Goal: Complete application form

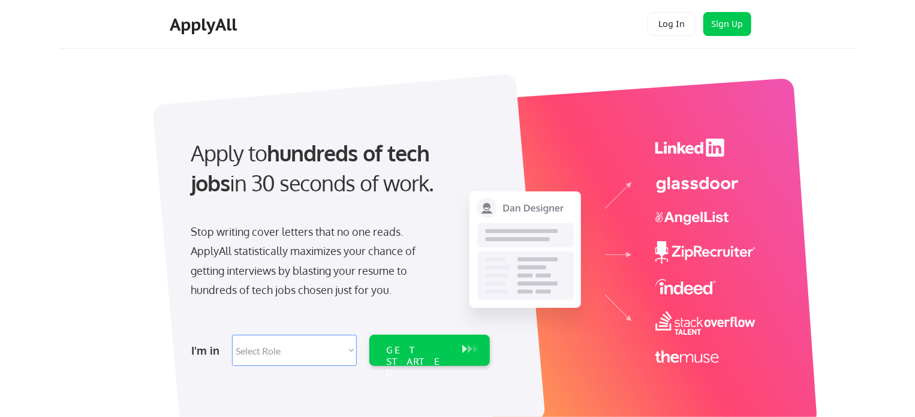
click at [278, 338] on select "Select Role Software Engineering Product Management Customer Success Sales UI/U…" at bounding box center [294, 350] width 125 height 31
select select ""it_security""
click at [232, 335] on select "Select Role Software Engineering Product Management Customer Success Sales UI/U…" at bounding box center [294, 350] width 125 height 31
select select ""it_security""
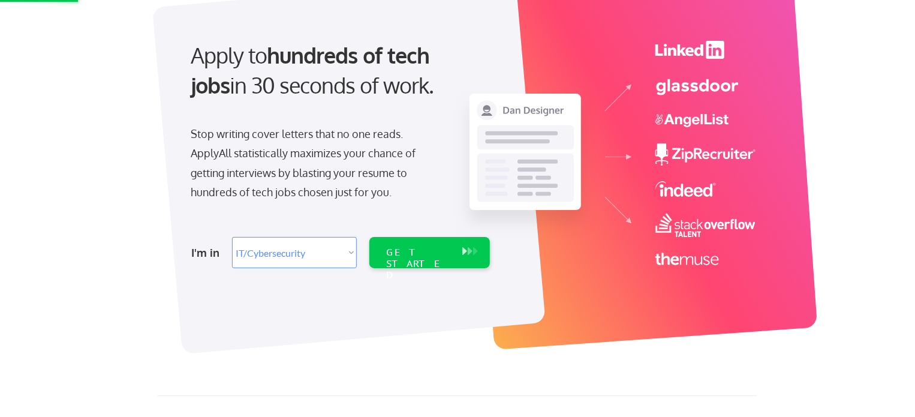
scroll to position [101, 0]
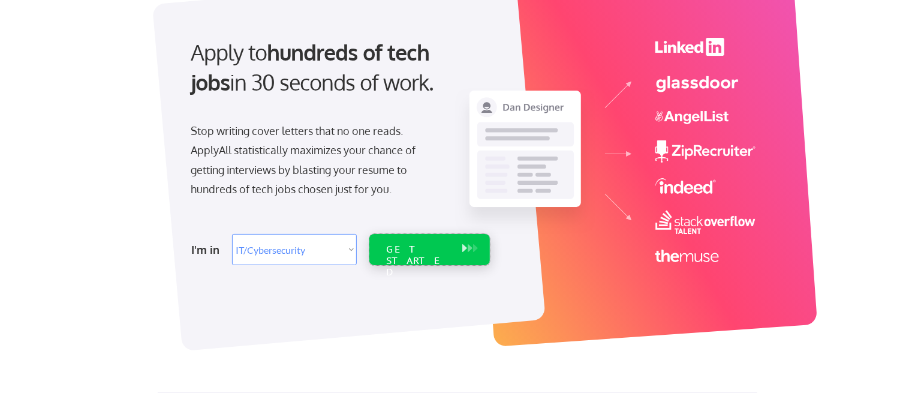
click at [434, 249] on div "GET STARTED" at bounding box center [418, 260] width 64 height 35
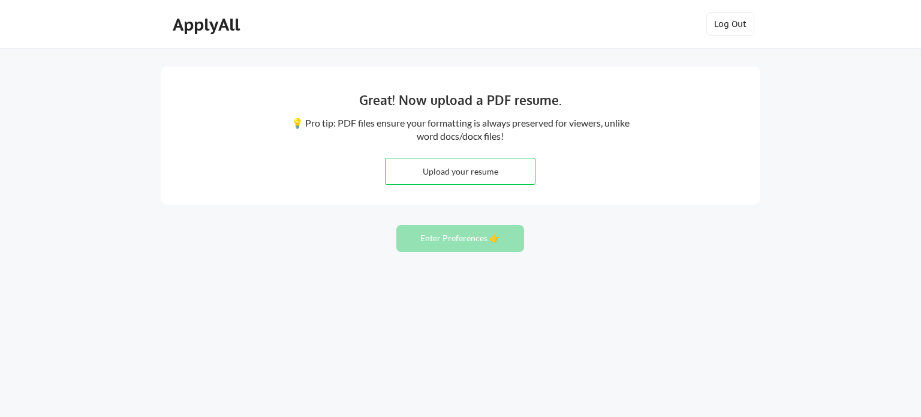
click at [499, 174] on input "file" at bounding box center [460, 171] width 149 height 26
type input "C:\fakepath\Jean-Sibanda cv.pdf"
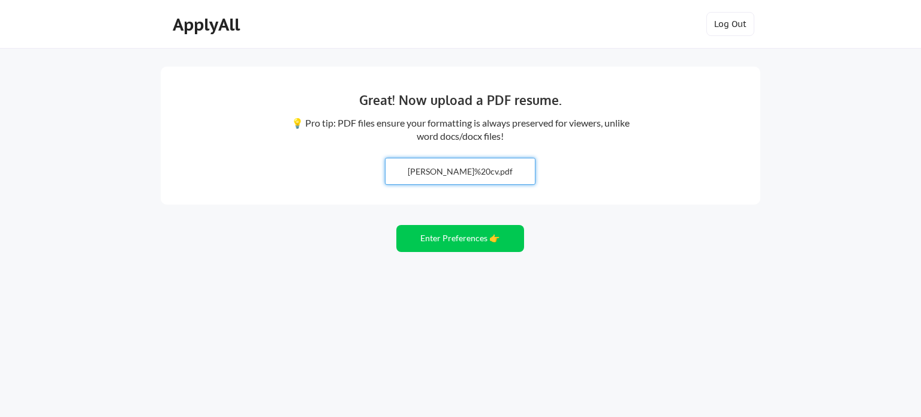
click at [498, 165] on input "file" at bounding box center [460, 171] width 149 height 26
type input "C:\fakepath\Jean-Lubalethu-Sibanda-cv.pdf"
click at [481, 237] on button "Enter Preferences 👉" at bounding box center [460, 238] width 128 height 27
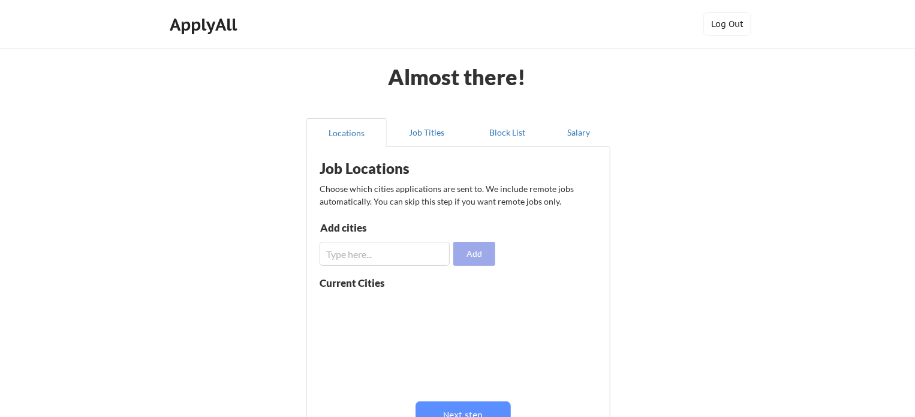
click at [472, 260] on button "Add" at bounding box center [474, 254] width 42 height 24
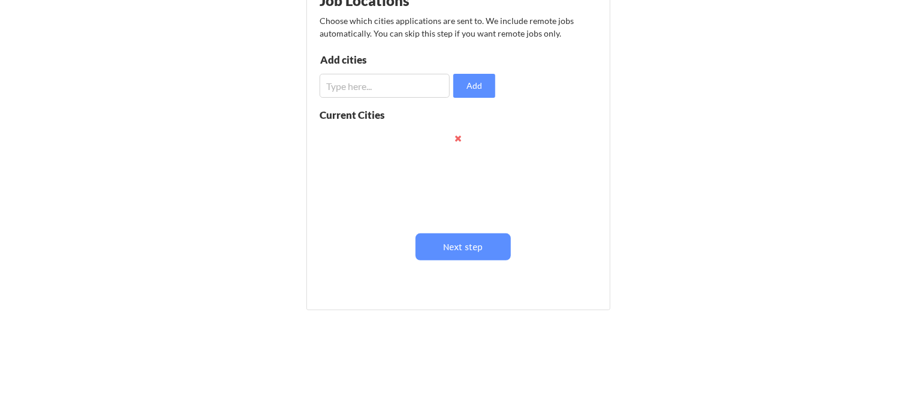
scroll to position [170, 0]
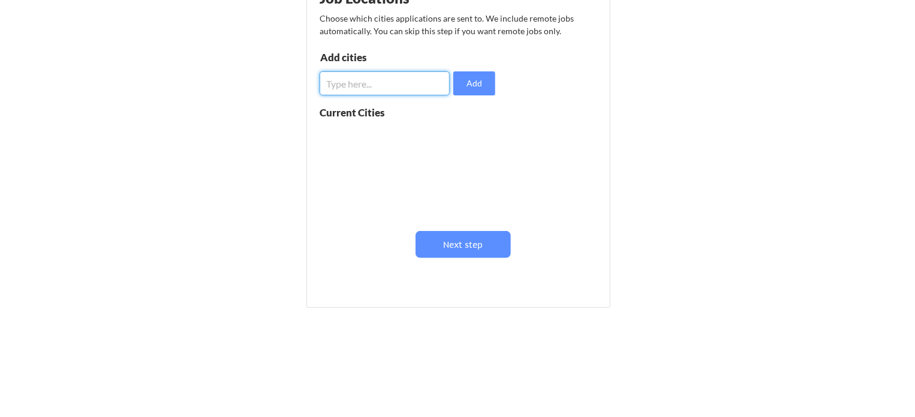
click at [386, 79] on input "input" at bounding box center [385, 83] width 130 height 24
type input "barcelona"
click at [468, 95] on div "Job Locations Choose which cities applications are sent to. We include remote j…" at bounding box center [461, 138] width 296 height 310
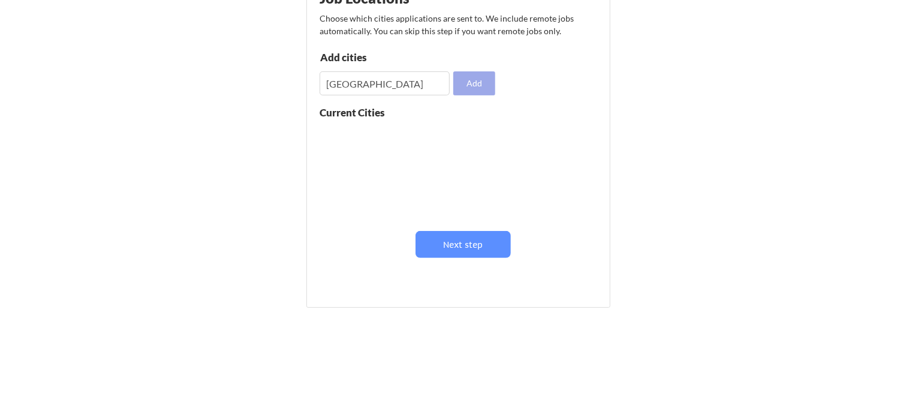
click at [480, 83] on button "Add" at bounding box center [474, 83] width 42 height 24
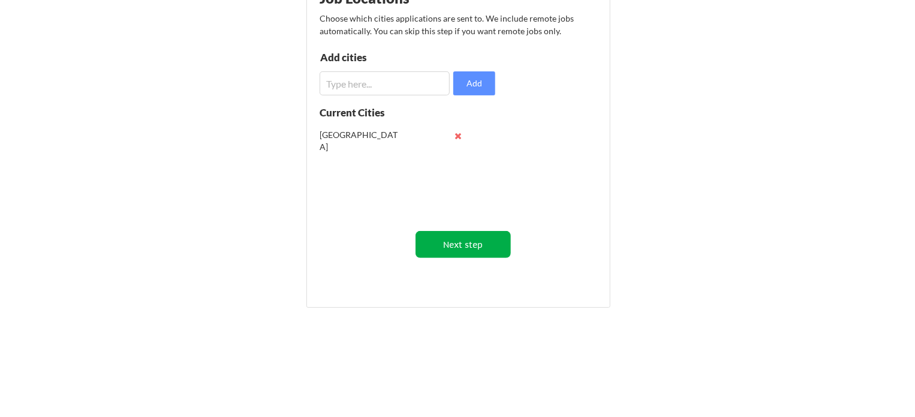
click at [470, 234] on button "Next step" at bounding box center [463, 244] width 95 height 27
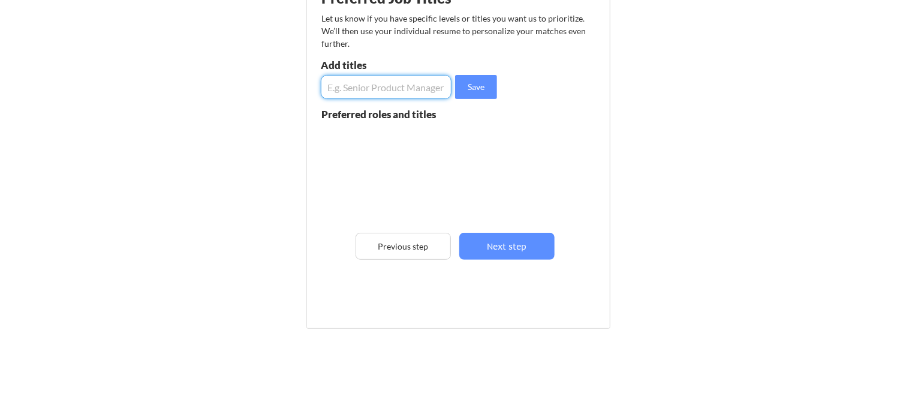
click at [378, 87] on input "input" at bounding box center [386, 87] width 131 height 24
type input "intern"
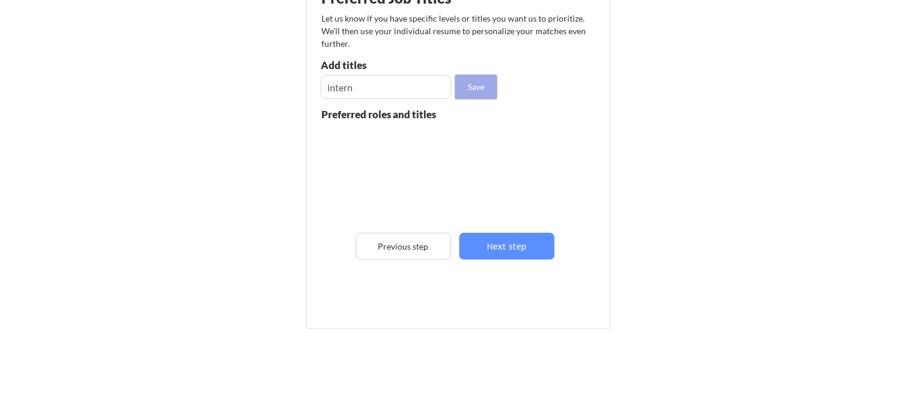
click at [493, 95] on button "Save" at bounding box center [476, 87] width 42 height 24
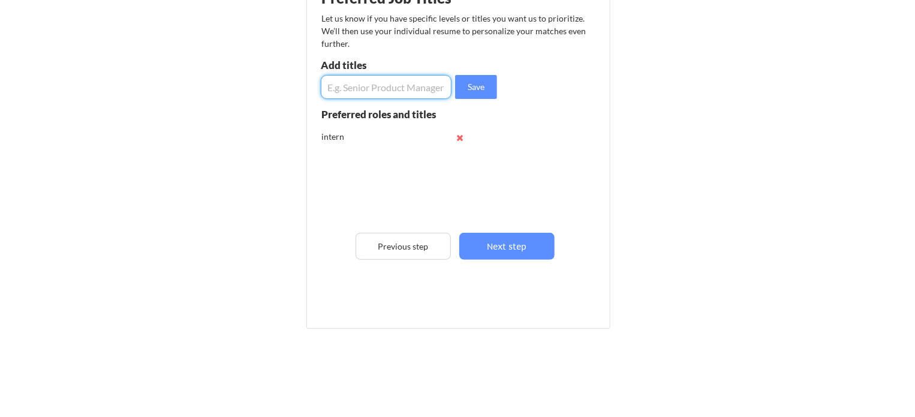
click at [377, 93] on input "input" at bounding box center [386, 87] width 131 height 24
type input "junior"
click at [478, 84] on button "Save" at bounding box center [476, 87] width 42 height 24
click at [392, 93] on input "input" at bounding box center [386, 87] width 131 height 24
type input "r"
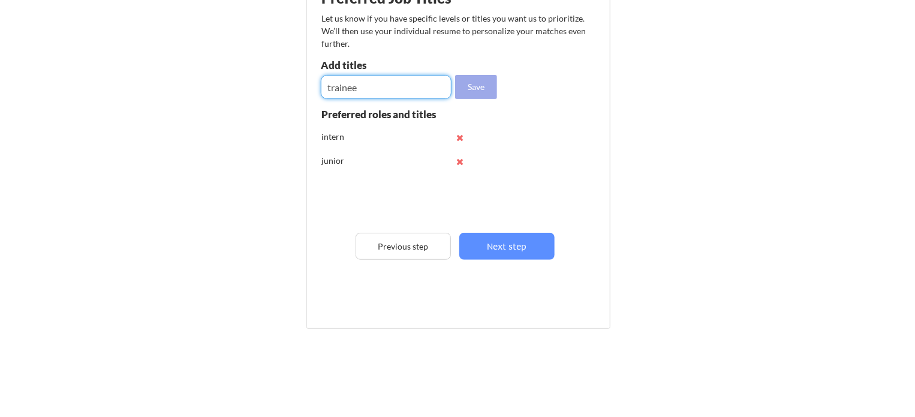
type input "trainee"
click at [482, 96] on button "Save" at bounding box center [476, 87] width 42 height 24
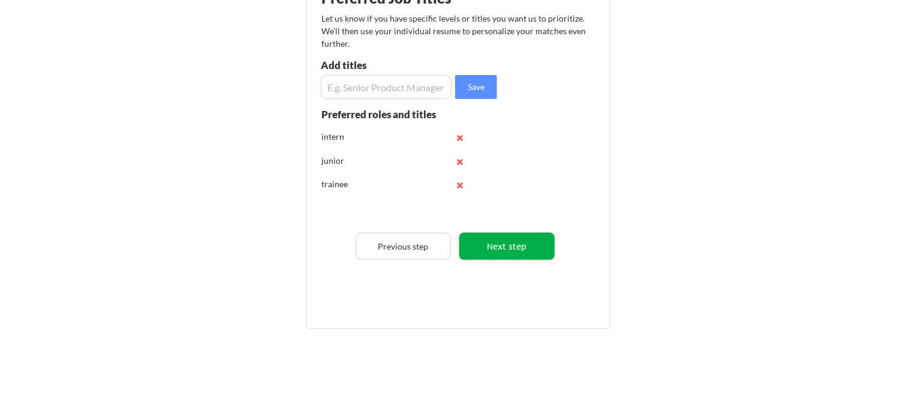
click at [498, 239] on button "Next step" at bounding box center [506, 246] width 95 height 27
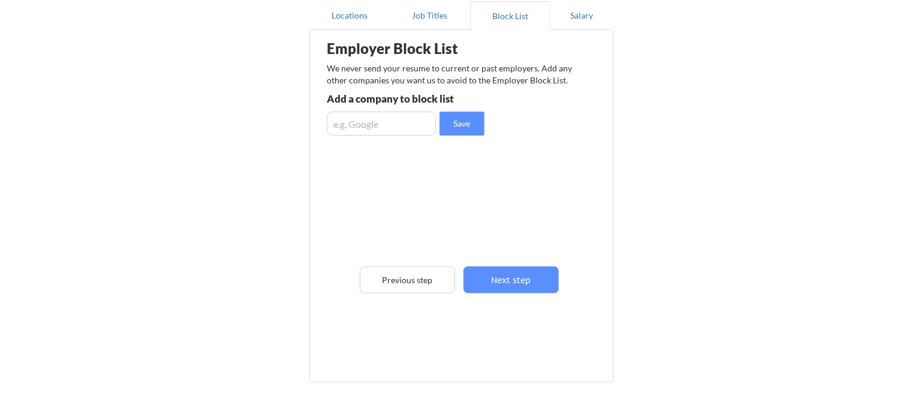
scroll to position [118, 0]
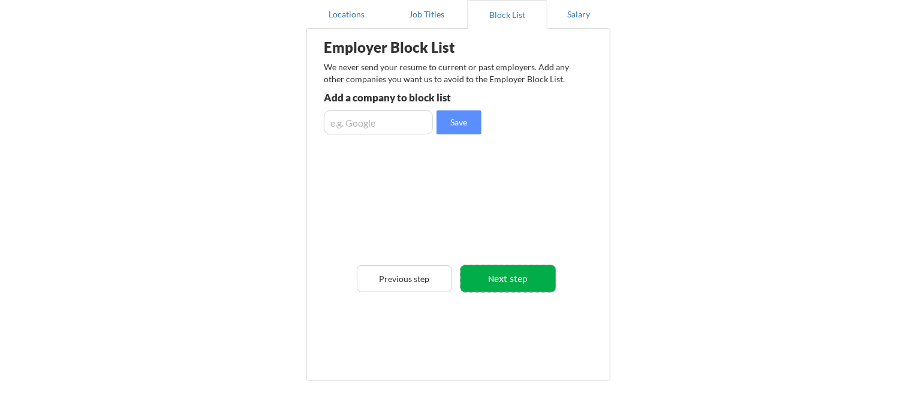
click at [514, 273] on button "Next step" at bounding box center [508, 278] width 95 height 27
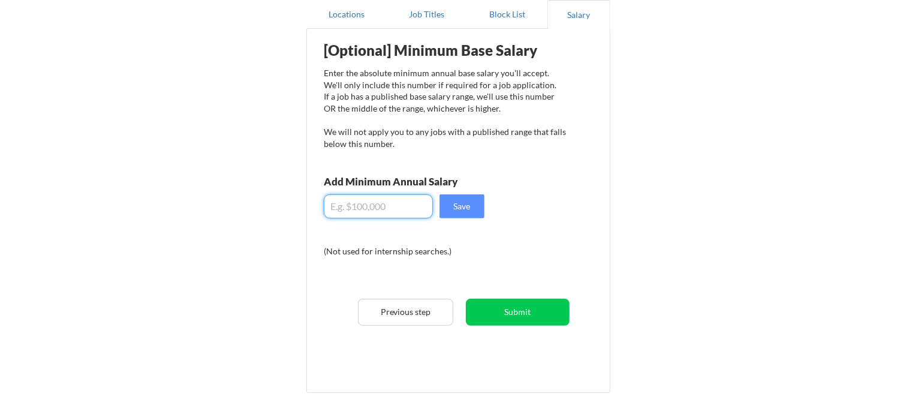
click at [350, 197] on input "input" at bounding box center [378, 206] width 109 height 24
click at [596, 229] on div "[Optional] Minimum Base Salary Enter the absolute minimum annual base salary yo…" at bounding box center [461, 206] width 296 height 343
click at [351, 213] on input "input" at bounding box center [378, 206] width 109 height 24
type input "$20,000"
click at [478, 202] on button "Save" at bounding box center [462, 206] width 45 height 24
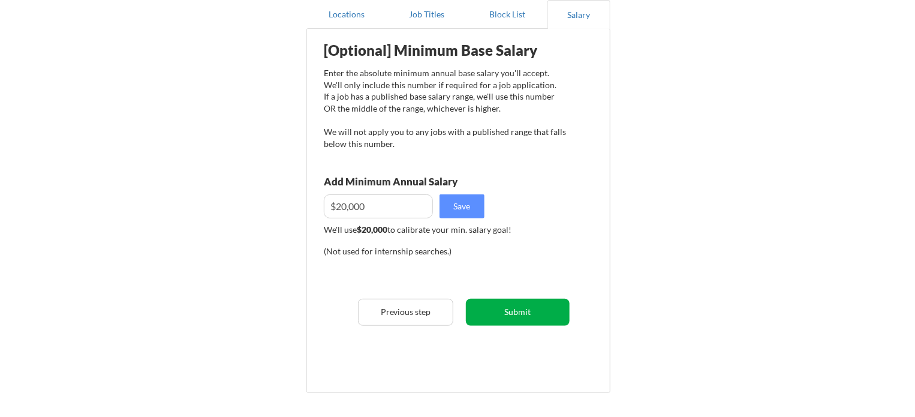
click at [499, 310] on button "Submit" at bounding box center [518, 312] width 104 height 27
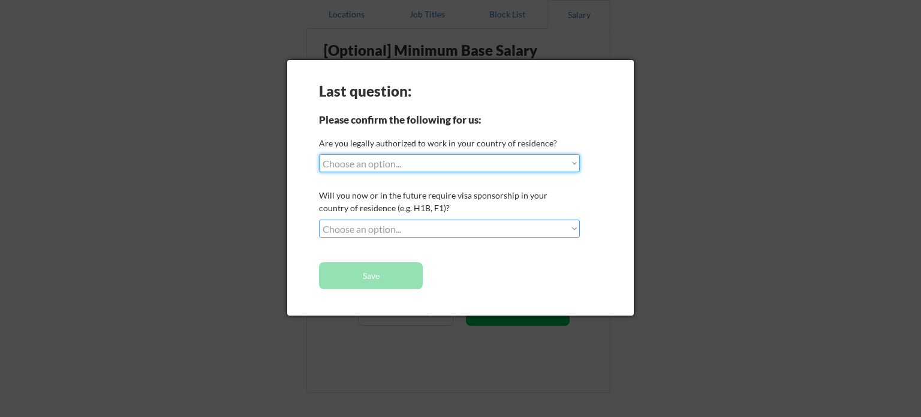
click at [489, 158] on select "Choose an option... Yes, I am a US Citizen Yes, I am a Canadian Citizen Yes, I …" at bounding box center [449, 163] width 261 height 18
select select ""no__i_am_not__yet__authorized""
click at [319, 154] on select "Choose an option... Yes, I am a US Citizen Yes, I am a Canadian Citizen Yes, I …" at bounding box center [449, 163] width 261 height 18
click at [437, 217] on div "Last question: Please confirm the following for us: Are you legally authorized …" at bounding box center [460, 187] width 347 height 255
click at [437, 230] on select "Choose an option... No, I will not need sponsorship Yes, I will need sponsorship" at bounding box center [449, 228] width 261 height 18
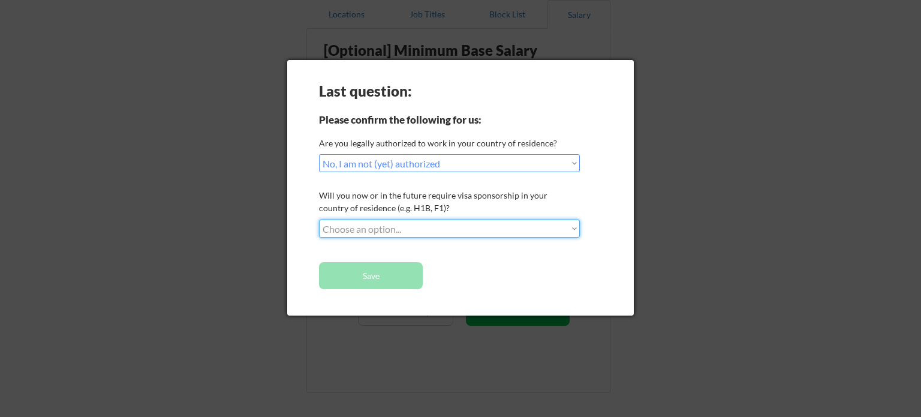
select select ""no__i_will_not_need_sponsorship""
click at [319, 219] on select "Choose an option... No, I will not need sponsorship Yes, I will need sponsorship" at bounding box center [449, 228] width 261 height 18
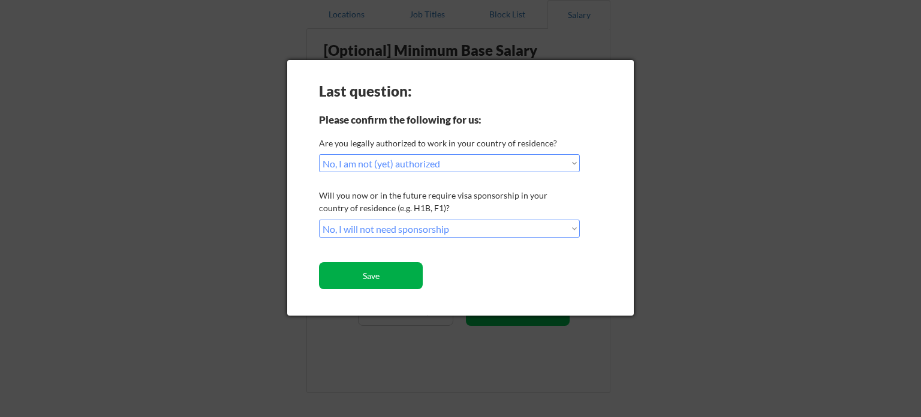
click at [392, 285] on button "Save" at bounding box center [371, 275] width 104 height 27
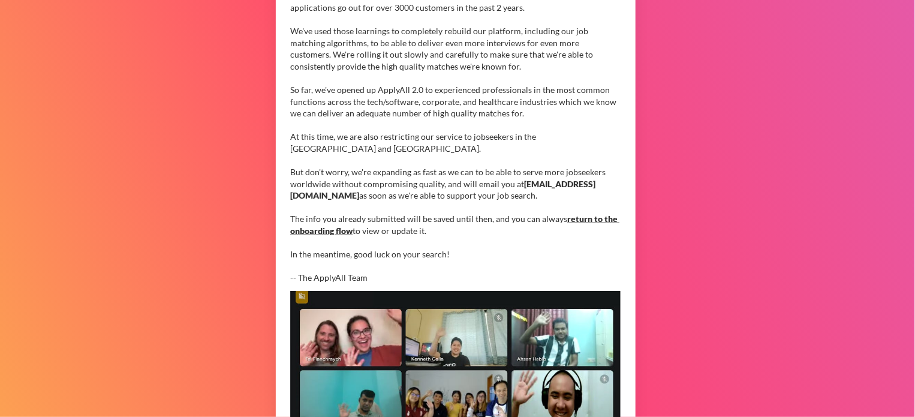
scroll to position [301, 0]
